Goal: Navigation & Orientation: Find specific page/section

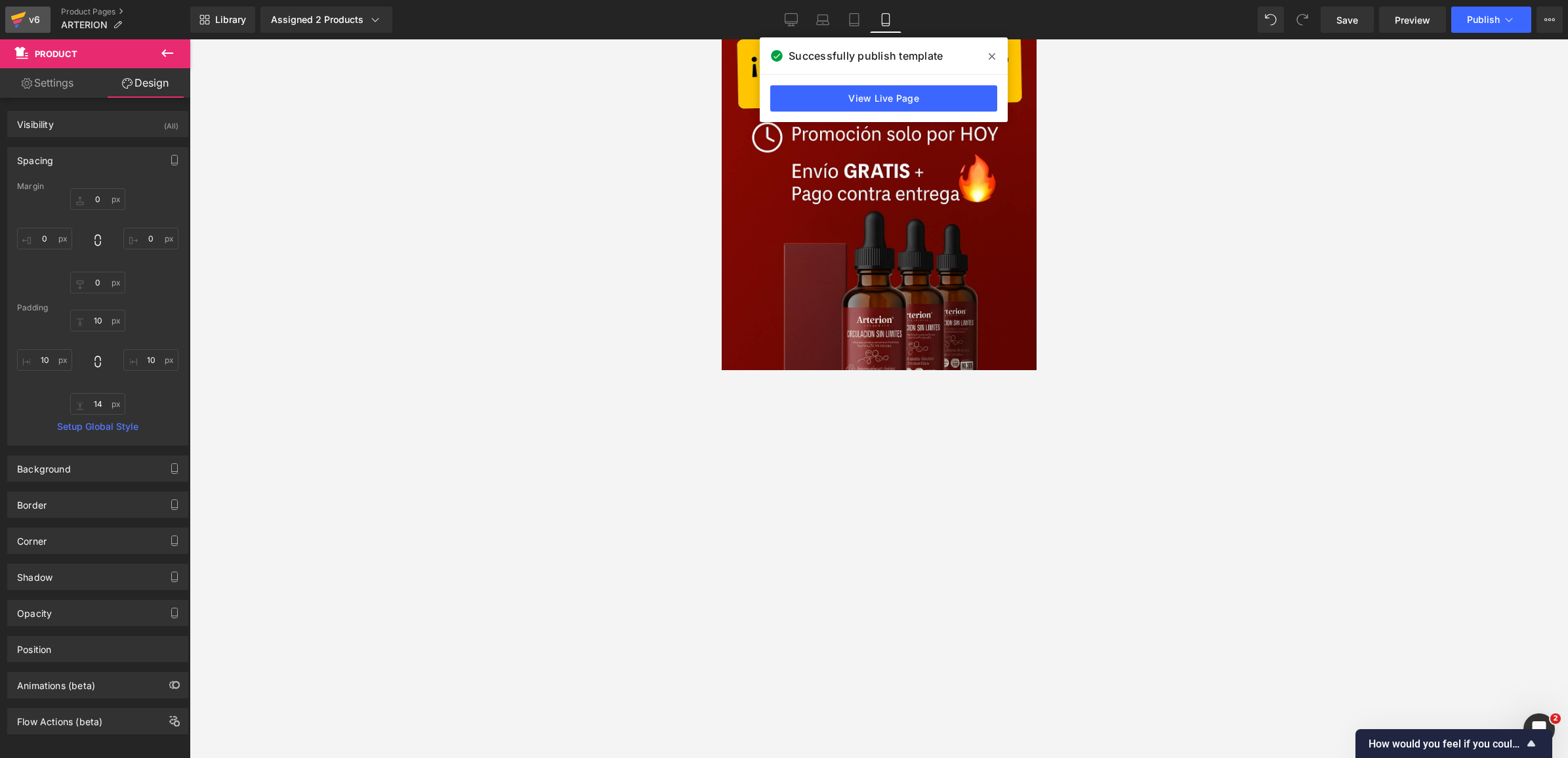
click at [34, 27] on div "v6" at bounding box center [34, 19] width 17 height 17
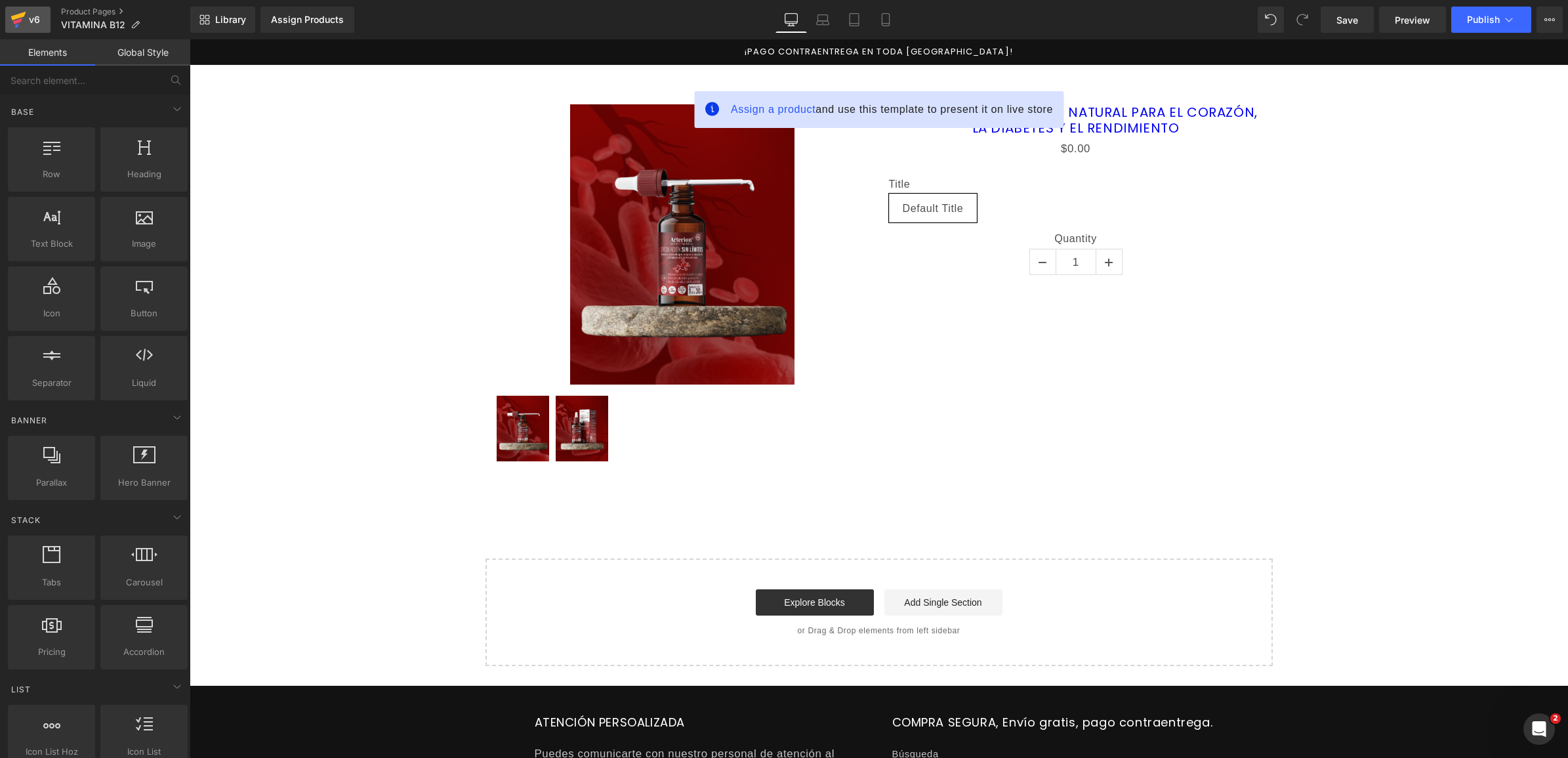
click at [18, 23] on icon at bounding box center [18, 19] width 16 height 32
